Goal: Task Accomplishment & Management: Manage account settings

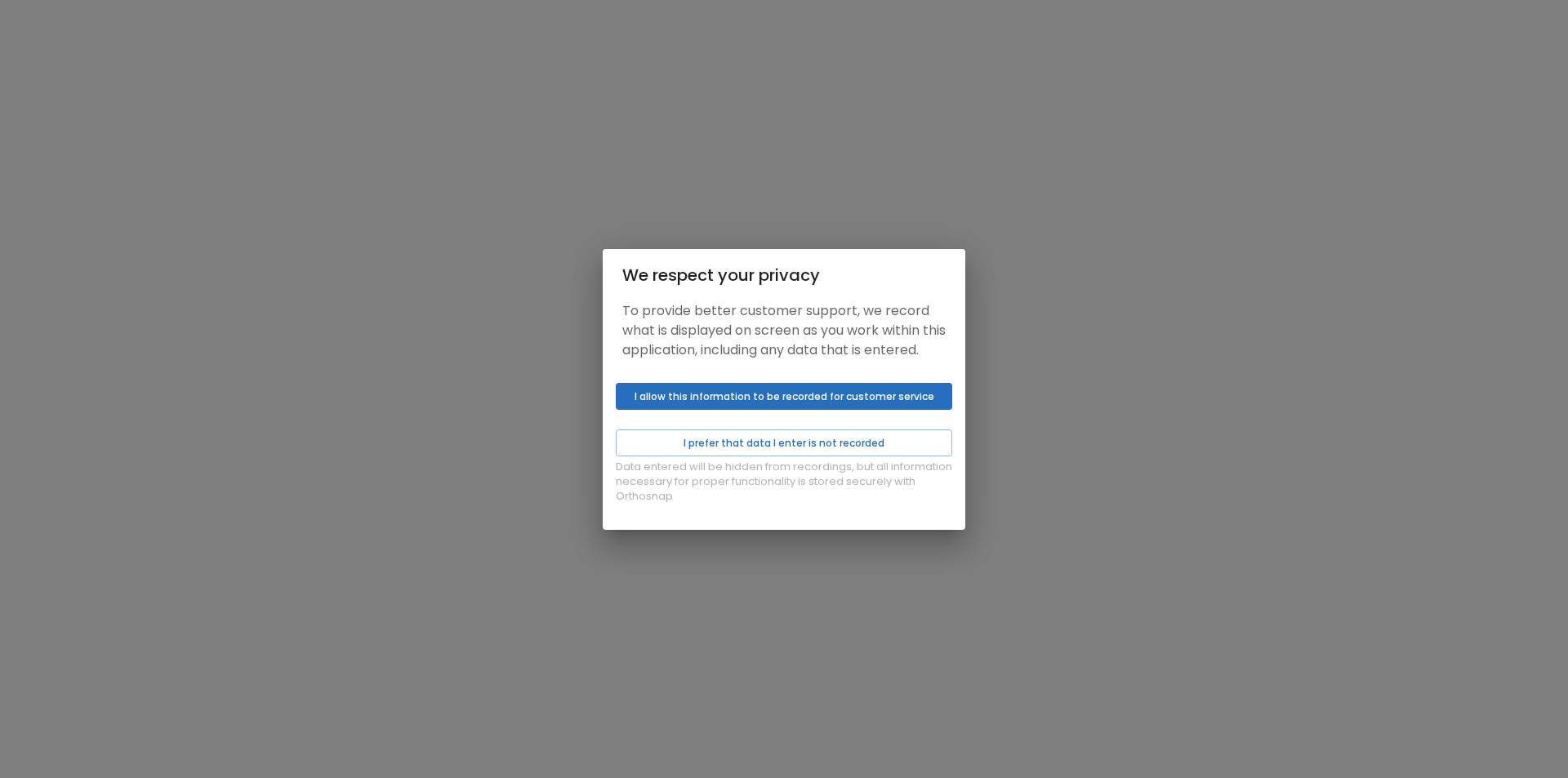
click at [767, 404] on button "I allow this information to be recorded for customer service" at bounding box center [784, 396] width 336 height 27
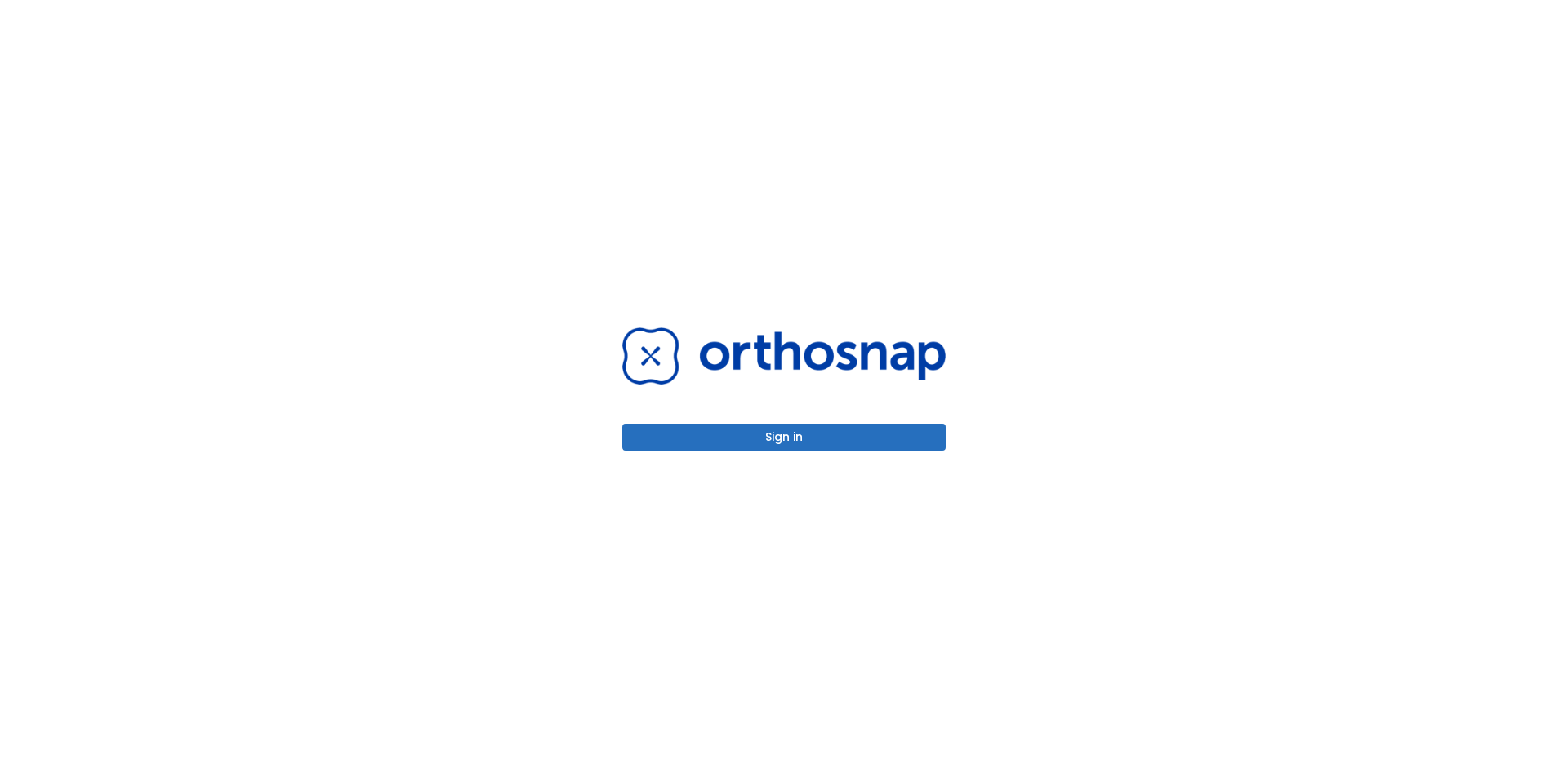
click at [784, 443] on button "Sign in" at bounding box center [784, 437] width 323 height 27
click at [796, 437] on button "Sign in" at bounding box center [784, 437] width 323 height 27
